Goal: Find contact information: Find contact information

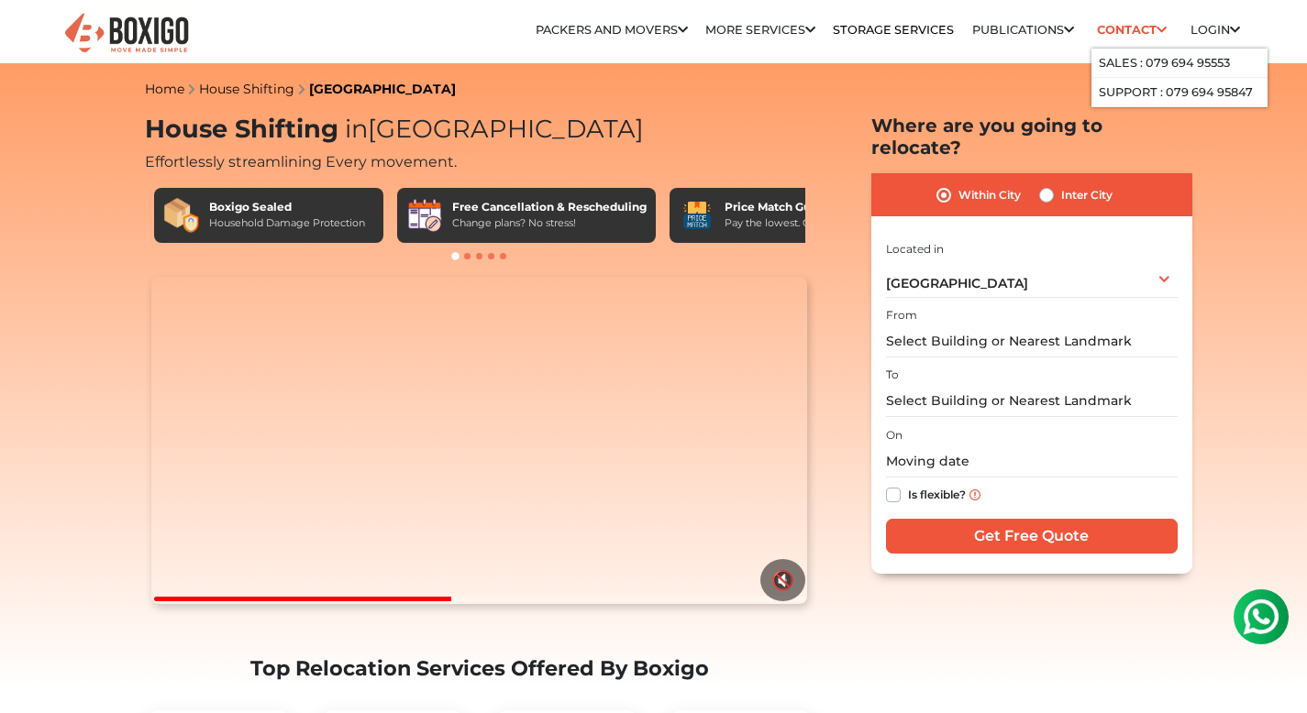
click at [1158, 29] on icon at bounding box center [1161, 31] width 10 height 12
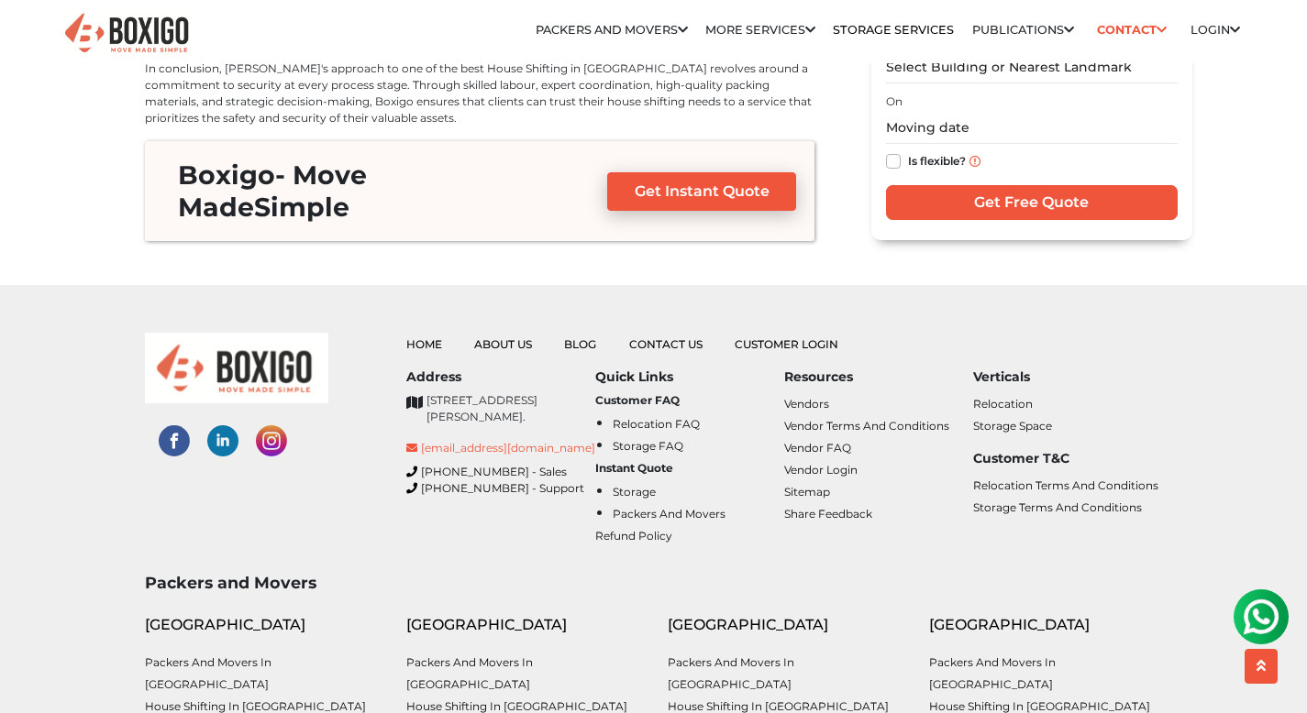
scroll to position [8103, 0]
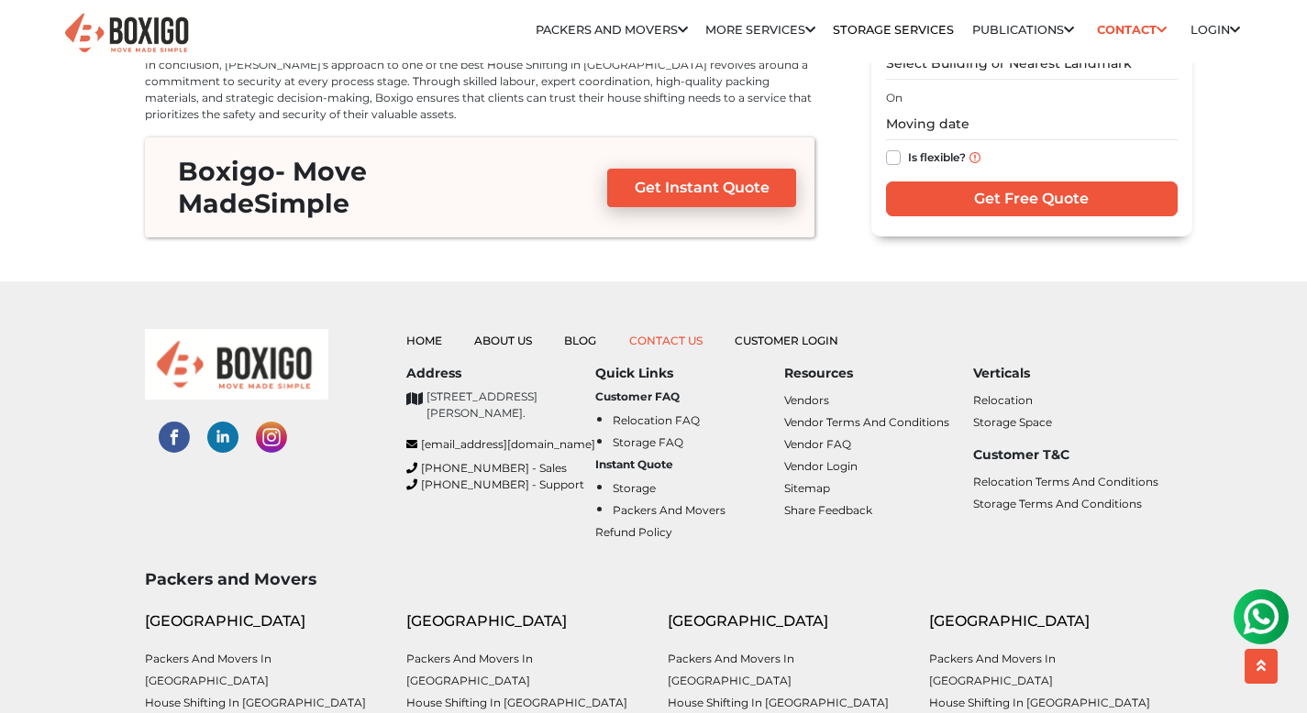
click at [690, 334] on link "Contact Us" at bounding box center [665, 341] width 73 height 14
